Goal: Find specific page/section: Find specific page/section

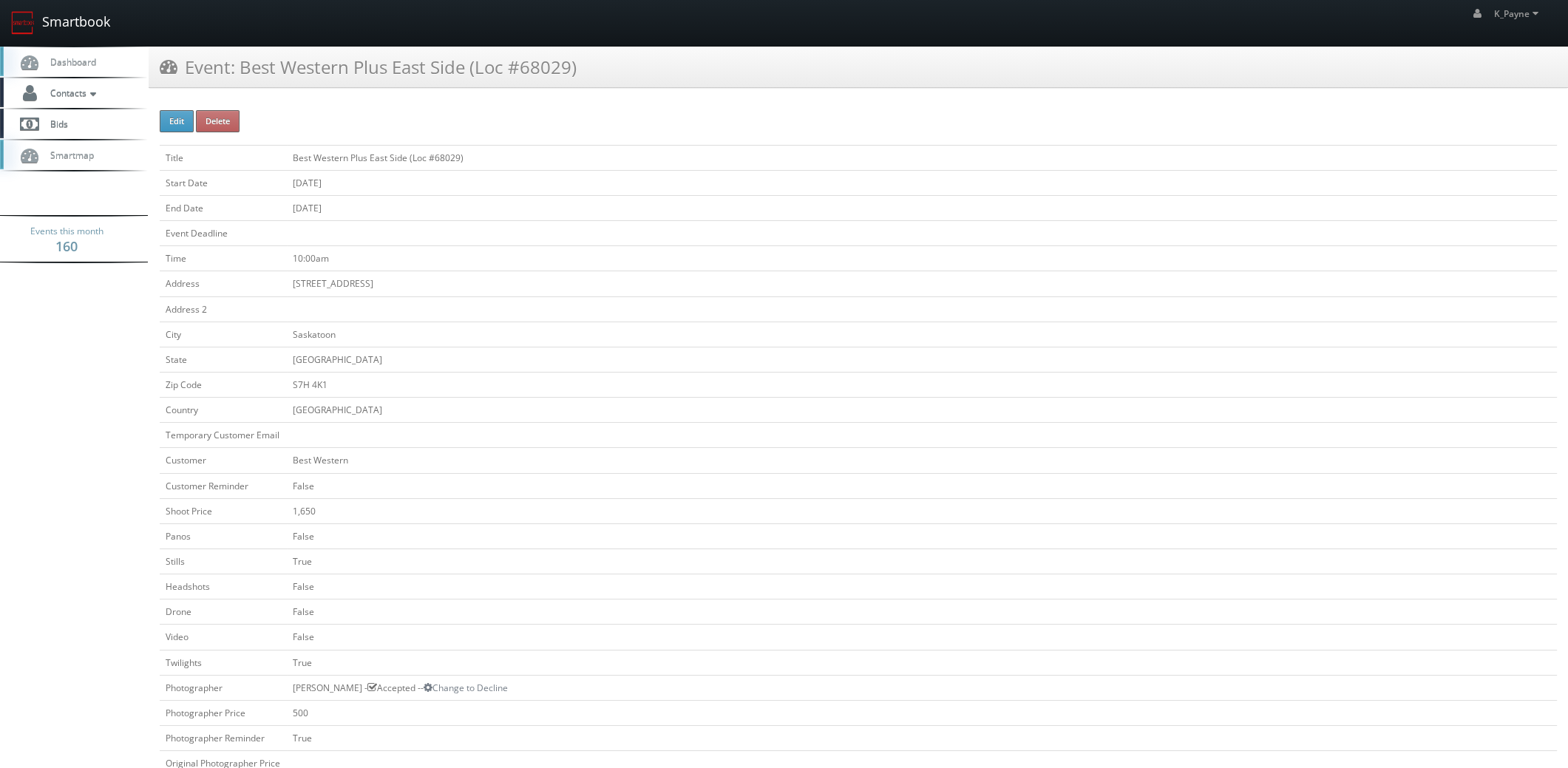
click at [66, 16] on link "Smartbook" at bounding box center [60, 23] width 121 height 46
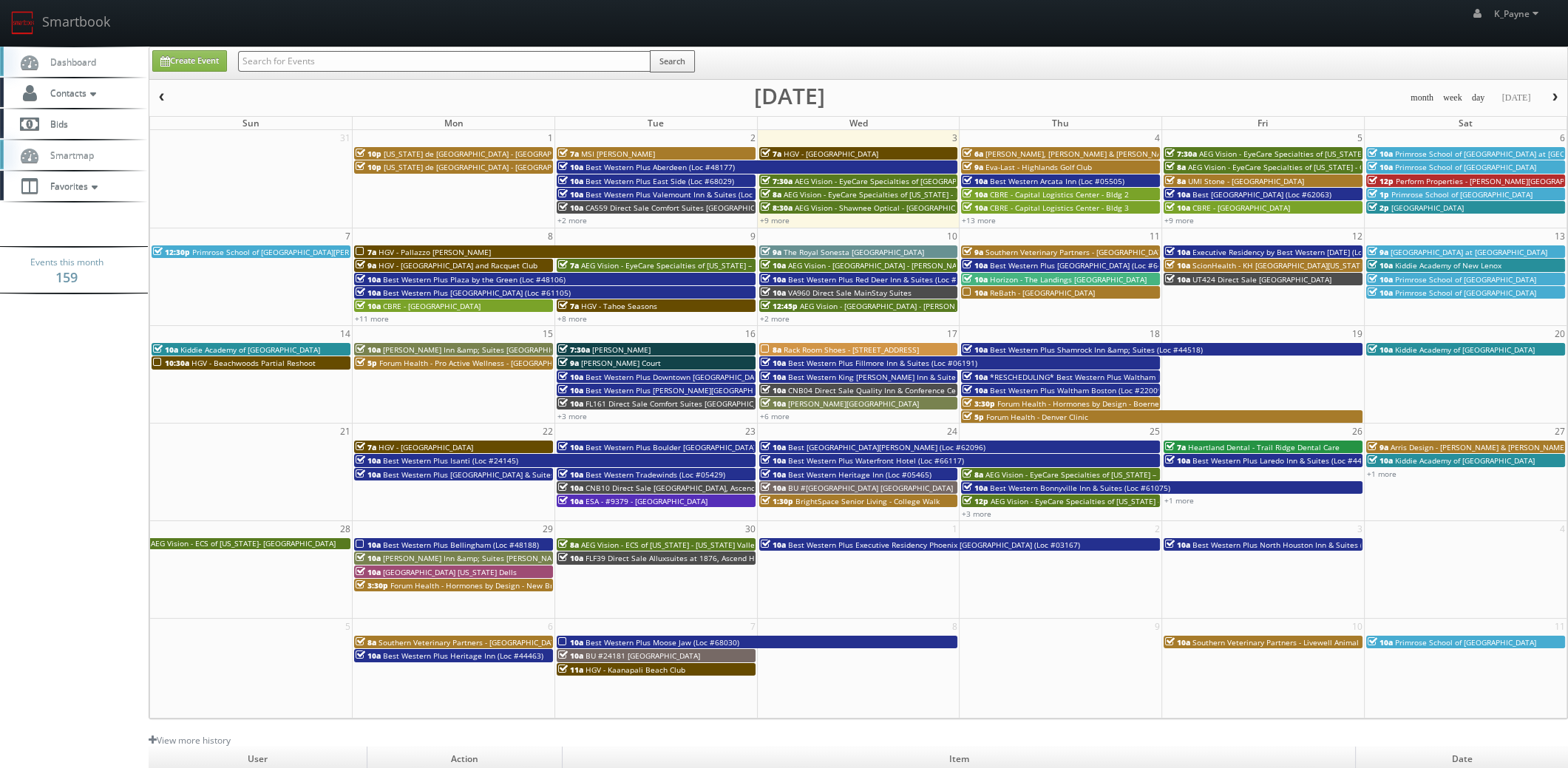
click at [332, 53] on input "text" at bounding box center [444, 61] width 413 height 20
type input "eastchase"
click at [691, 67] on button "Search" at bounding box center [672, 61] width 45 height 22
